Goal: Check status: Check status

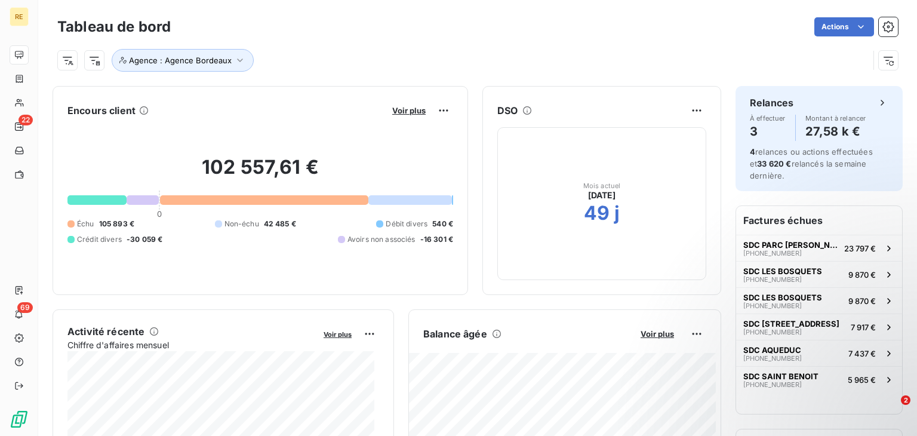
click at [313, 36] on div "Tableau de bord Actions" at bounding box center [477, 26] width 840 height 25
drag, startPoint x: 168, startPoint y: 171, endPoint x: 129, endPoint y: 166, distance: 39.1
click at [122, 172] on h2 "102 557,61 €" at bounding box center [260, 173] width 386 height 36
click at [391, 38] on div "Tableau de bord Actions" at bounding box center [477, 26] width 840 height 25
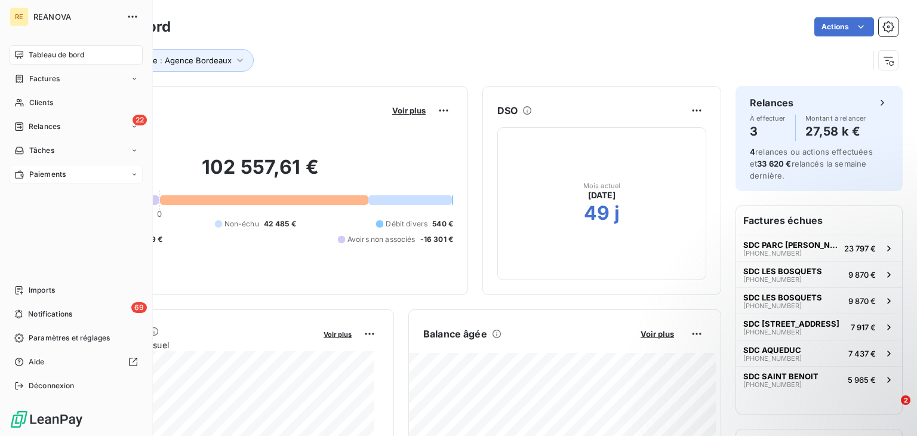
click at [51, 182] on div "Paiements" at bounding box center [76, 174] width 133 height 19
click at [61, 203] on span "Paiements reçus" at bounding box center [58, 198] width 58 height 11
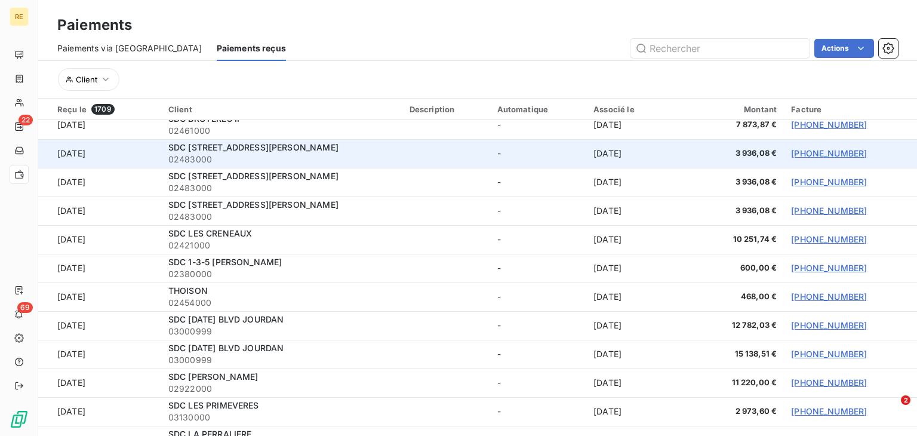
scroll to position [1492, 0]
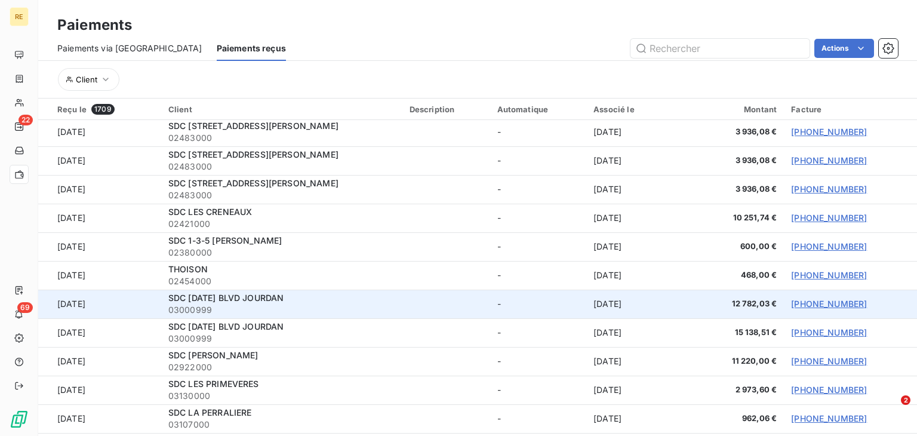
click at [431, 306] on td at bounding box center [446, 303] width 88 height 29
click at [821, 302] on link "[PHONE_NUMBER]" at bounding box center [829, 303] width 76 height 10
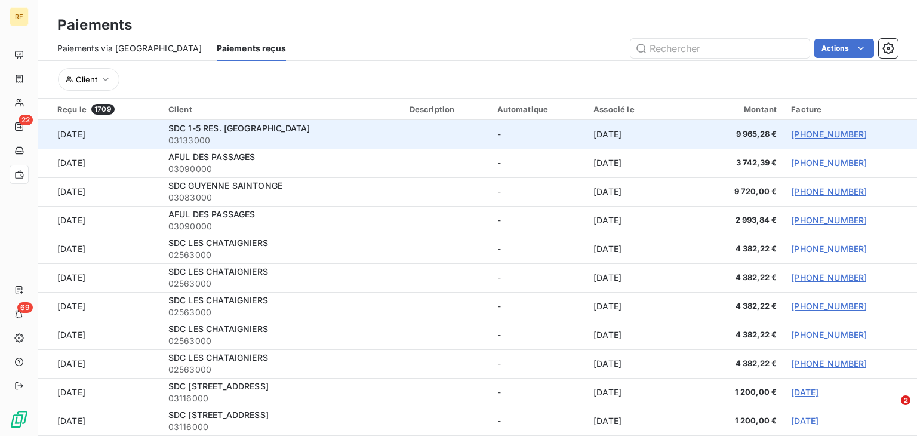
click at [427, 127] on td at bounding box center [446, 134] width 88 height 29
drag, startPoint x: 601, startPoint y: 132, endPoint x: 684, endPoint y: 134, distance: 83.0
click at [684, 134] on td "[DATE]" at bounding box center [637, 134] width 102 height 29
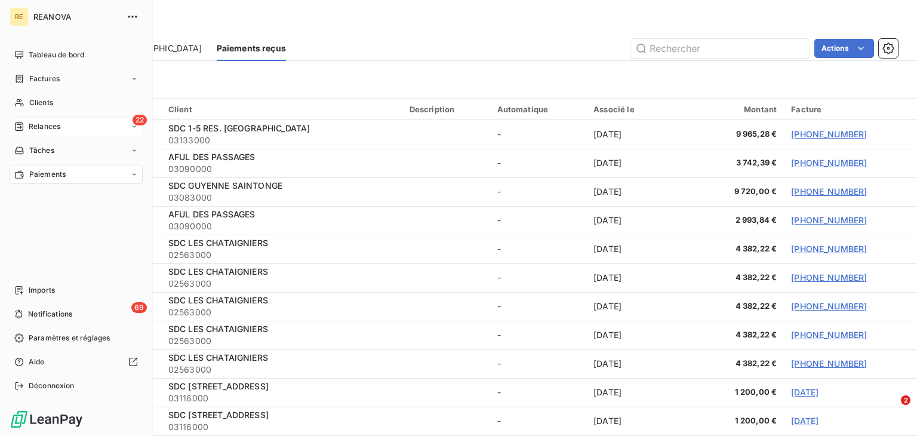
click at [38, 123] on span "Relances" at bounding box center [45, 126] width 32 height 11
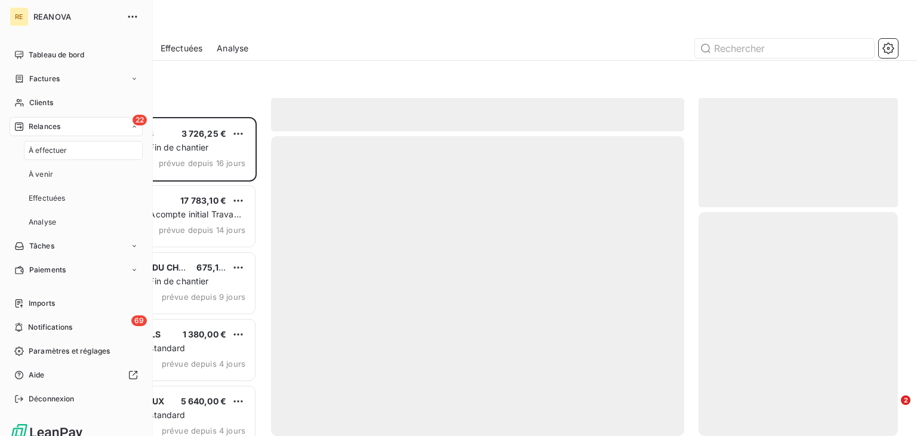
scroll to position [308, 189]
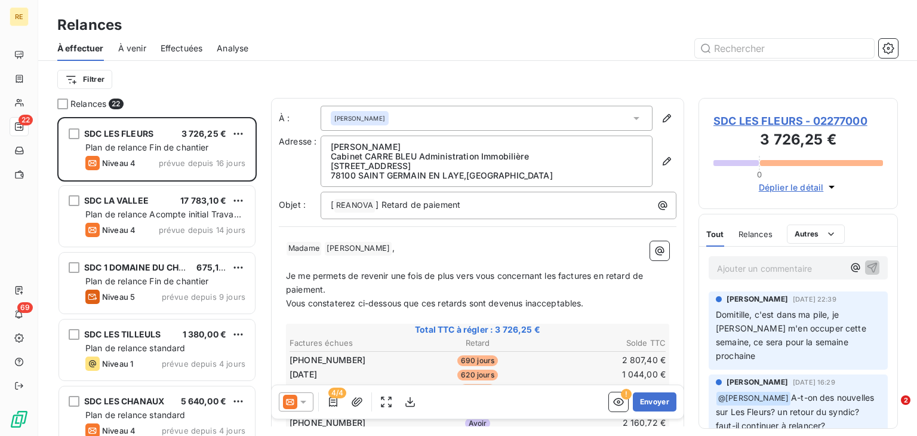
click at [371, 79] on div "Filtrer" at bounding box center [477, 79] width 840 height 23
click at [551, 75] on div "Filtrer" at bounding box center [477, 79] width 840 height 23
drag, startPoint x: 120, startPoint y: 24, endPoint x: 57, endPoint y: 26, distance: 63.3
click at [57, 26] on div "Relances" at bounding box center [477, 24] width 878 height 21
click at [78, 22] on h3 "Relances" at bounding box center [89, 24] width 64 height 21
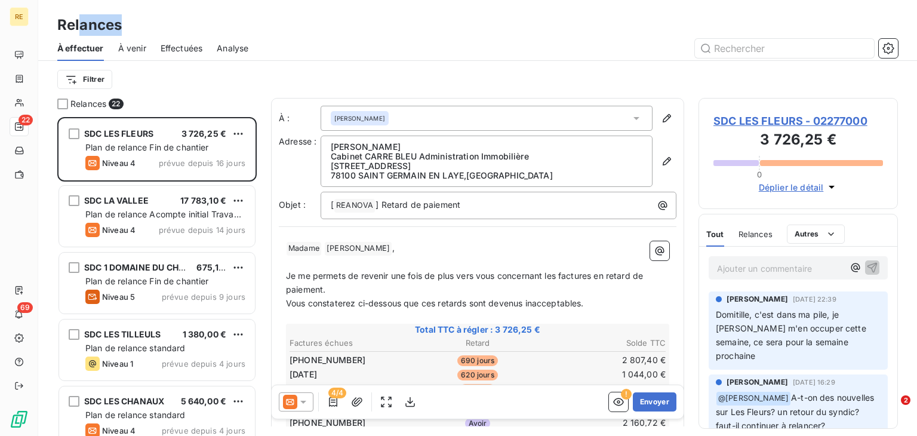
drag, startPoint x: 79, startPoint y: 24, endPoint x: 122, endPoint y: 23, distance: 43.0
click at [122, 23] on h3 "Relances" at bounding box center [89, 24] width 64 height 21
drag, startPoint x: 120, startPoint y: 23, endPoint x: 86, endPoint y: 24, distance: 34.0
click at [86, 24] on h3 "Relances" at bounding box center [89, 24] width 64 height 21
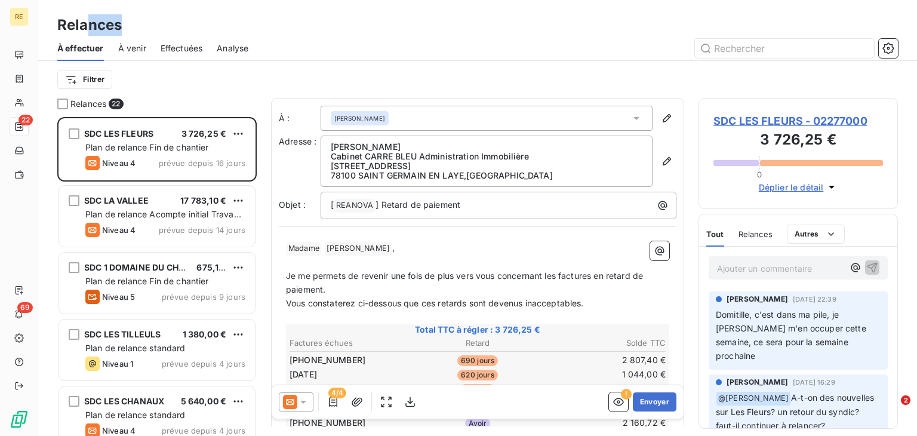
click at [86, 24] on h3 "Relances" at bounding box center [89, 24] width 64 height 21
